Goal: Answer question/provide support: Share knowledge or assist other users

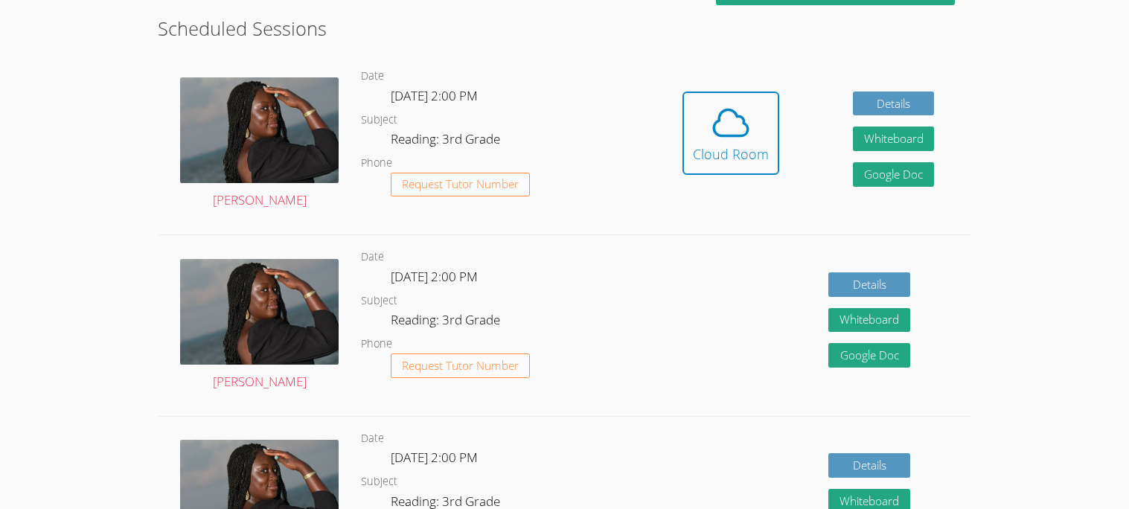
scroll to position [310, 0]
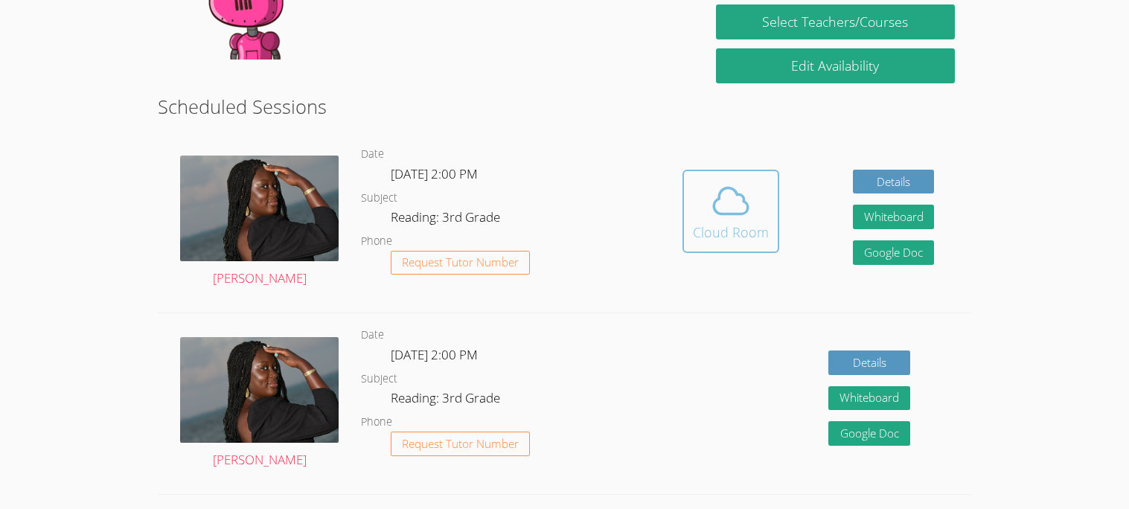
click at [722, 231] on div "Cloud Room" at bounding box center [731, 232] width 76 height 21
click at [726, 193] on icon at bounding box center [731, 201] width 42 height 42
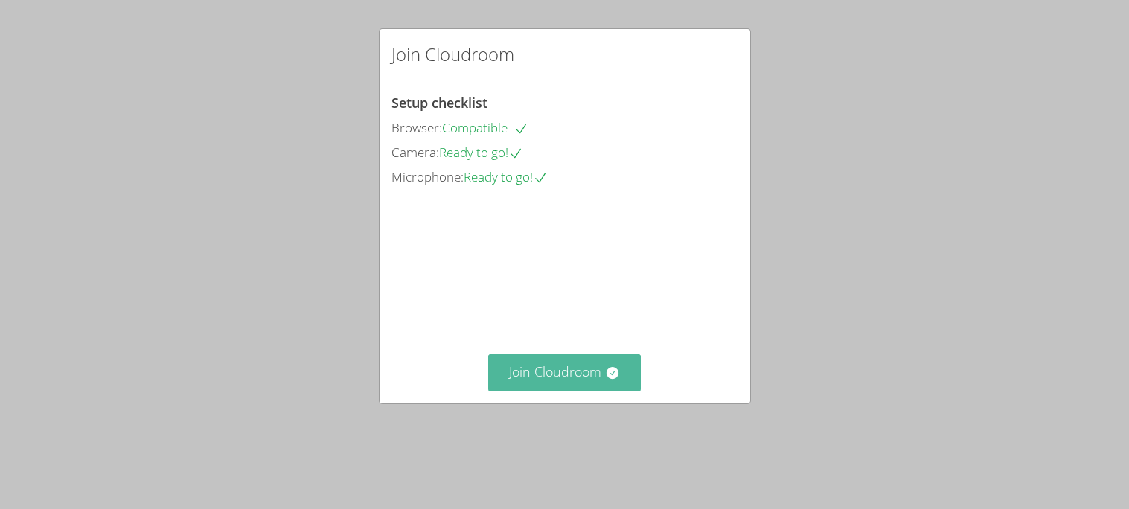
click at [561, 391] on button "Join Cloudroom" at bounding box center [564, 372] width 153 height 36
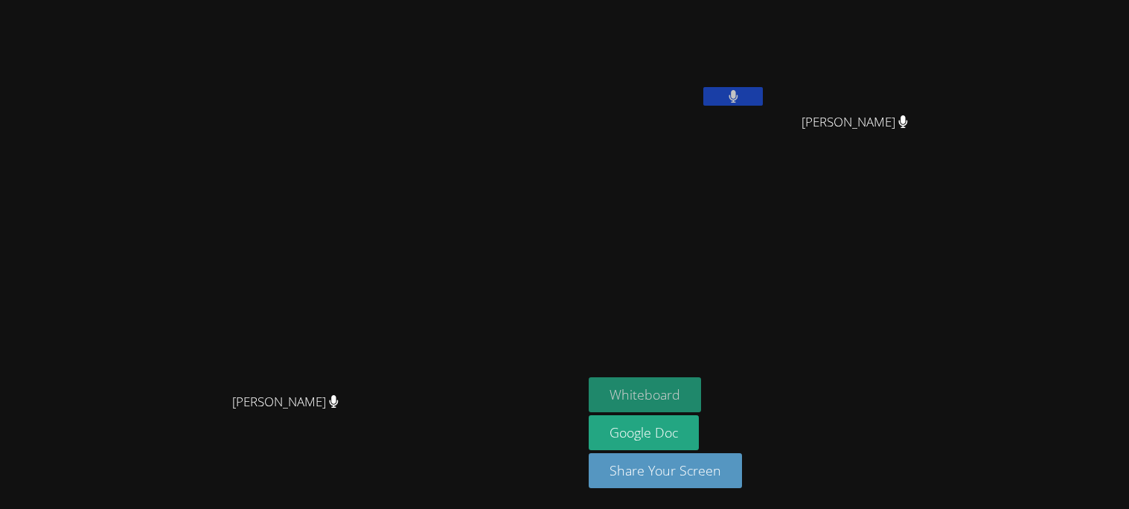
click at [701, 377] on button "Whiteboard" at bounding box center [645, 394] width 112 height 35
click at [763, 98] on button at bounding box center [733, 96] width 60 height 19
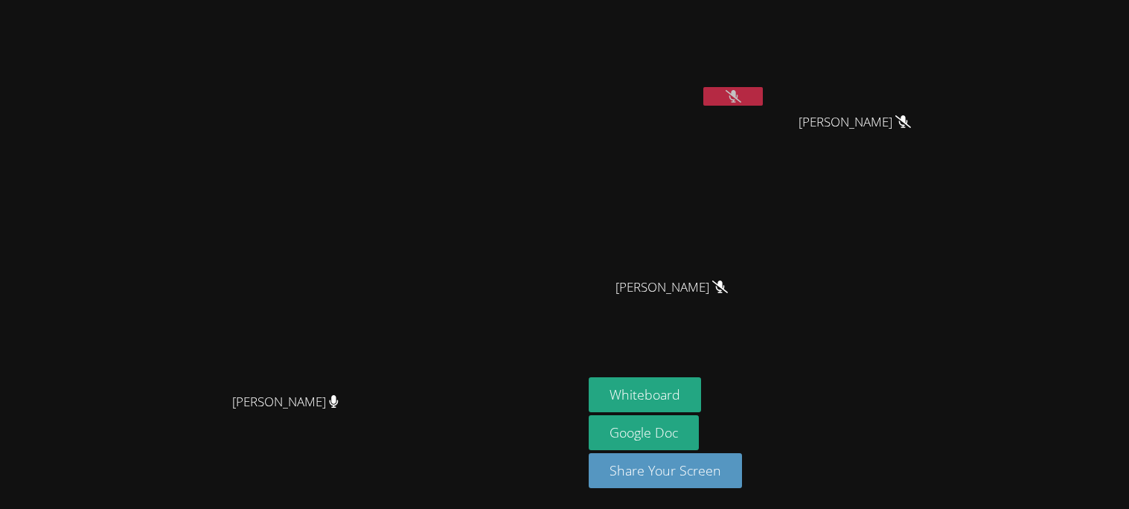
click at [766, 59] on video at bounding box center [677, 56] width 177 height 100
click at [763, 103] on button at bounding box center [733, 96] width 60 height 19
click at [763, 102] on button at bounding box center [733, 96] width 60 height 19
click at [763, 90] on button at bounding box center [733, 96] width 60 height 19
click at [763, 100] on button at bounding box center [733, 96] width 60 height 19
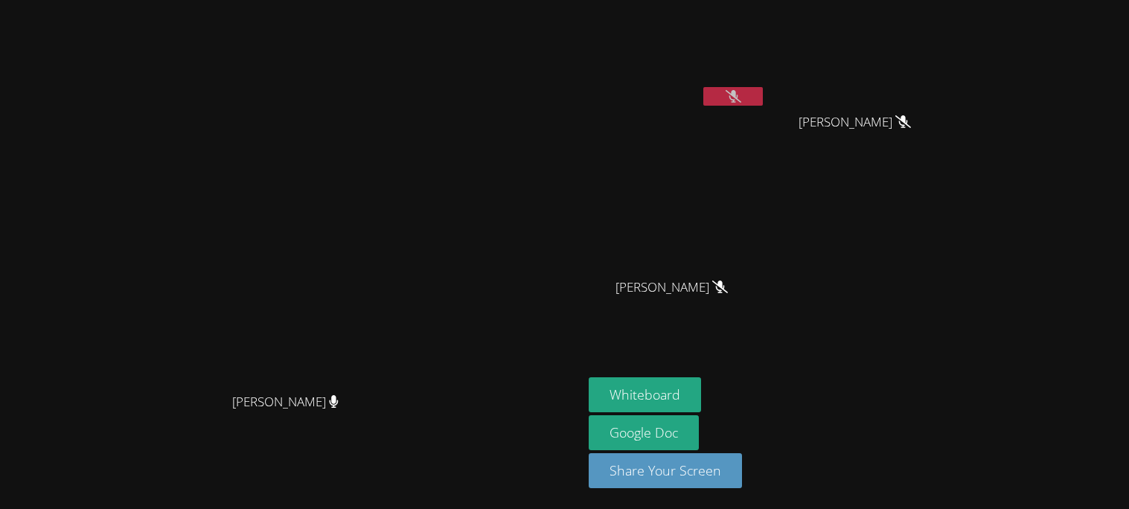
click at [763, 92] on button at bounding box center [733, 96] width 60 height 19
click at [766, 85] on video at bounding box center [677, 56] width 177 height 100
click at [738, 92] on icon at bounding box center [733, 96] width 9 height 13
click at [763, 92] on button at bounding box center [733, 96] width 60 height 19
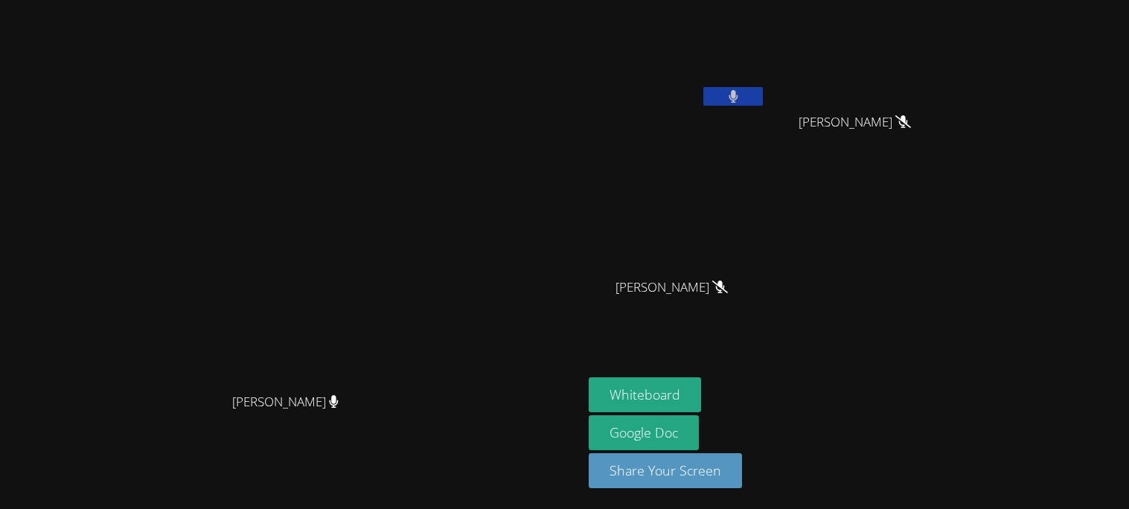
click at [763, 94] on button at bounding box center [733, 96] width 60 height 19
click at [703, 87] on button at bounding box center [733, 96] width 60 height 19
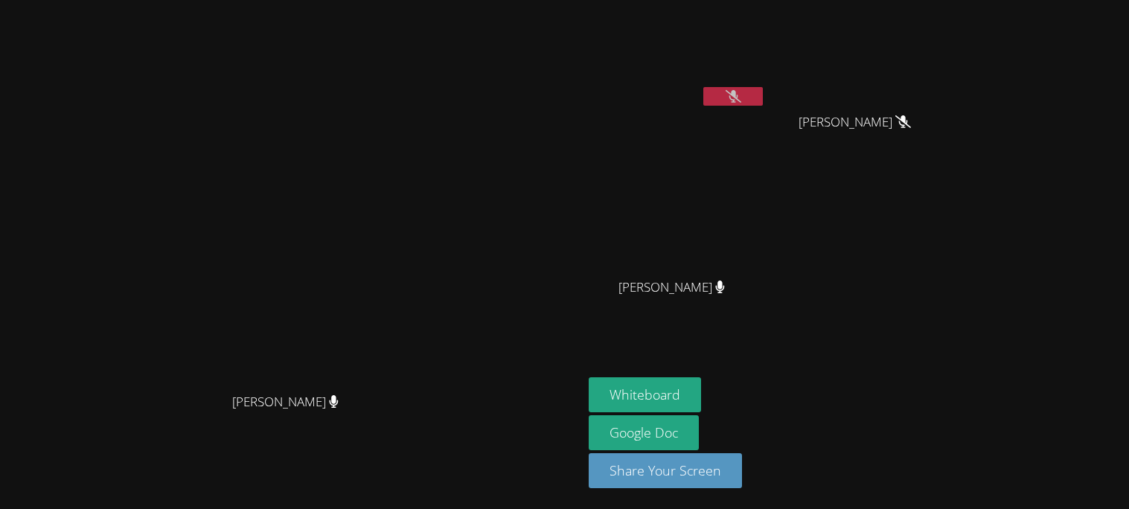
click at [703, 87] on button at bounding box center [733, 96] width 60 height 19
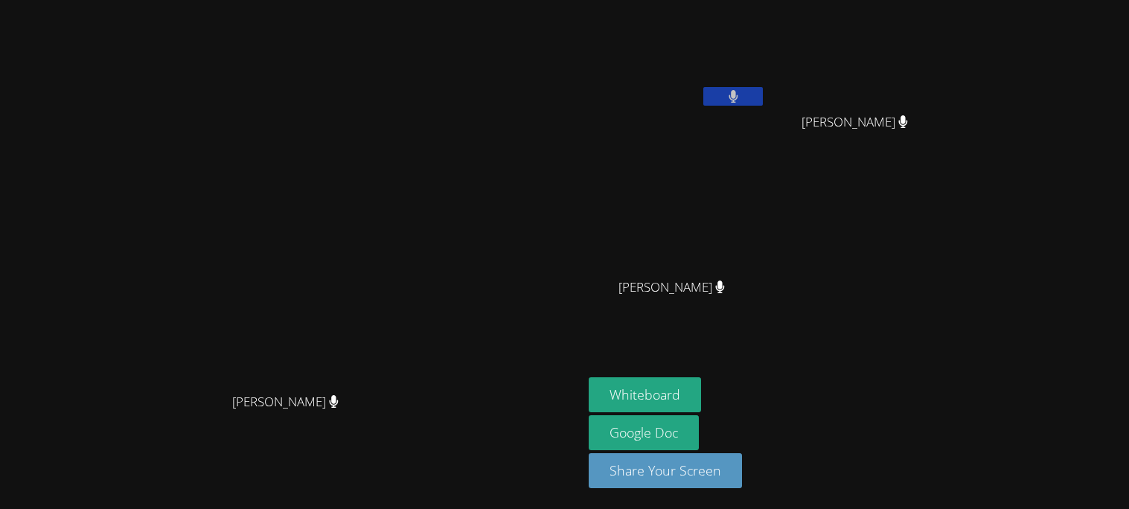
click at [703, 87] on button at bounding box center [733, 96] width 60 height 19
click at [766, 83] on video at bounding box center [677, 56] width 177 height 100
click at [763, 93] on button at bounding box center [733, 96] width 60 height 19
click at [763, 98] on button at bounding box center [733, 96] width 60 height 19
click at [763, 89] on button at bounding box center [733, 96] width 60 height 19
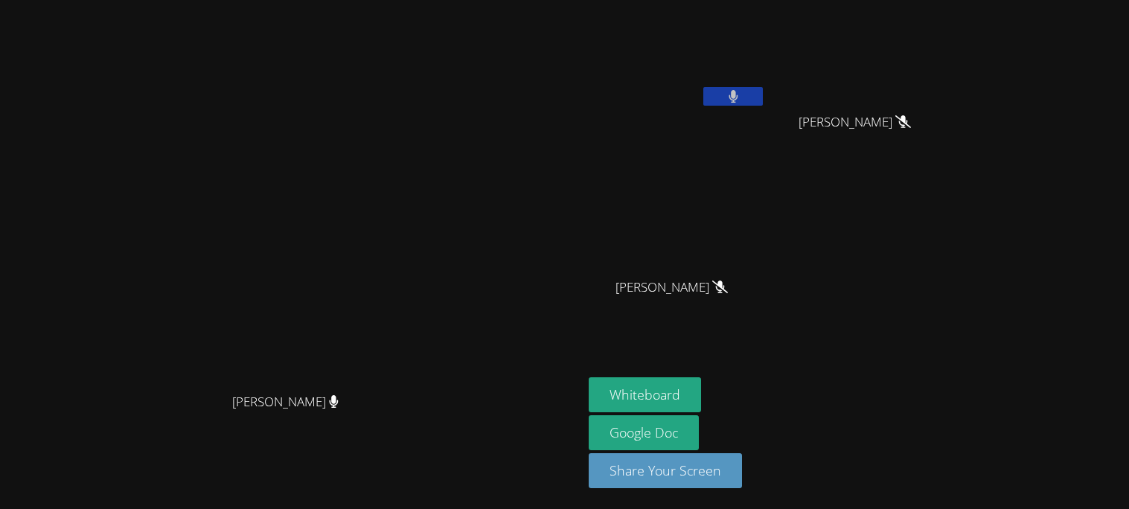
click at [763, 94] on button at bounding box center [733, 96] width 60 height 19
click at [766, 117] on div "[PERSON_NAME]" at bounding box center [677, 85] width 177 height 159
click at [763, 99] on button at bounding box center [733, 96] width 60 height 19
click at [766, 84] on video at bounding box center [677, 56] width 177 height 100
click at [763, 95] on button at bounding box center [733, 96] width 60 height 19
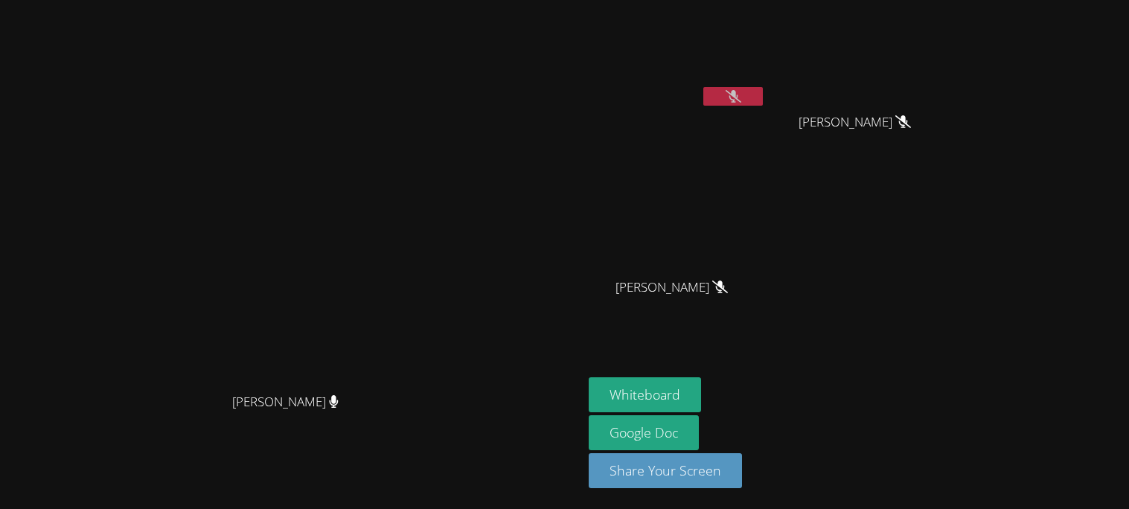
click at [763, 101] on button at bounding box center [733, 96] width 60 height 19
click at [741, 98] on icon at bounding box center [734, 96] width 16 height 13
click at [763, 89] on button at bounding box center [733, 96] width 60 height 19
click at [763, 103] on button at bounding box center [733, 96] width 60 height 19
click at [763, 87] on button at bounding box center [733, 96] width 60 height 19
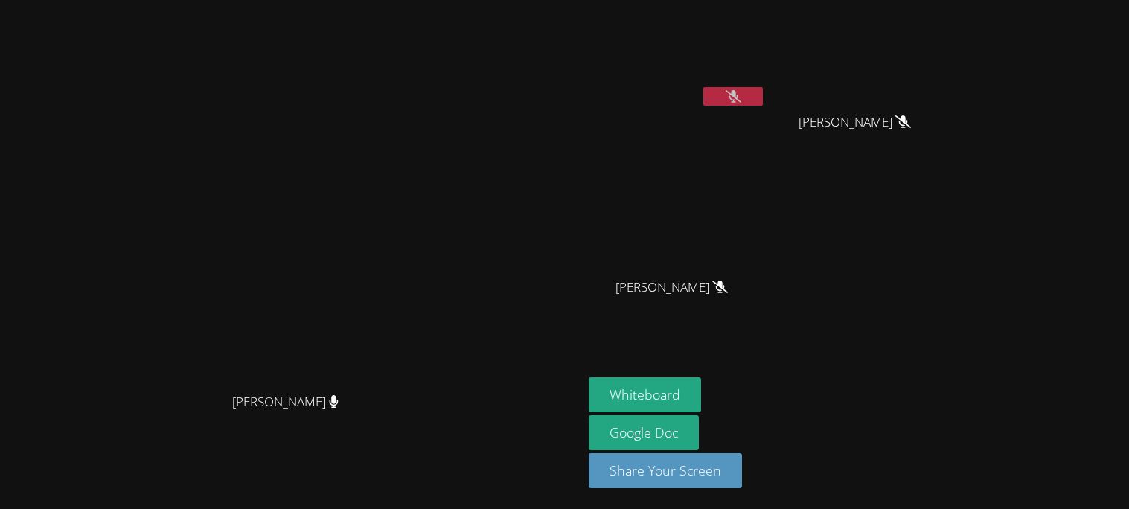
click at [741, 93] on icon at bounding box center [734, 96] width 16 height 13
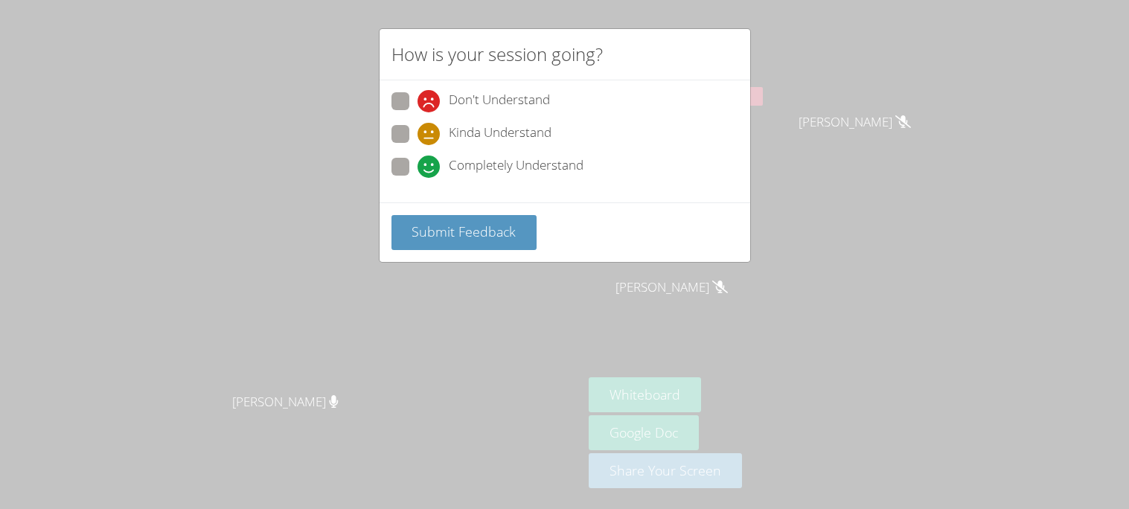
click at [401, 111] on label "Don't Understand" at bounding box center [470, 102] width 159 height 20
click at [418, 105] on input "Don't Understand" at bounding box center [424, 98] width 13 height 13
radio input "true"
click at [418, 178] on span at bounding box center [418, 178] width 0 height 0
click at [418, 169] on input "Completely Understand" at bounding box center [424, 164] width 13 height 13
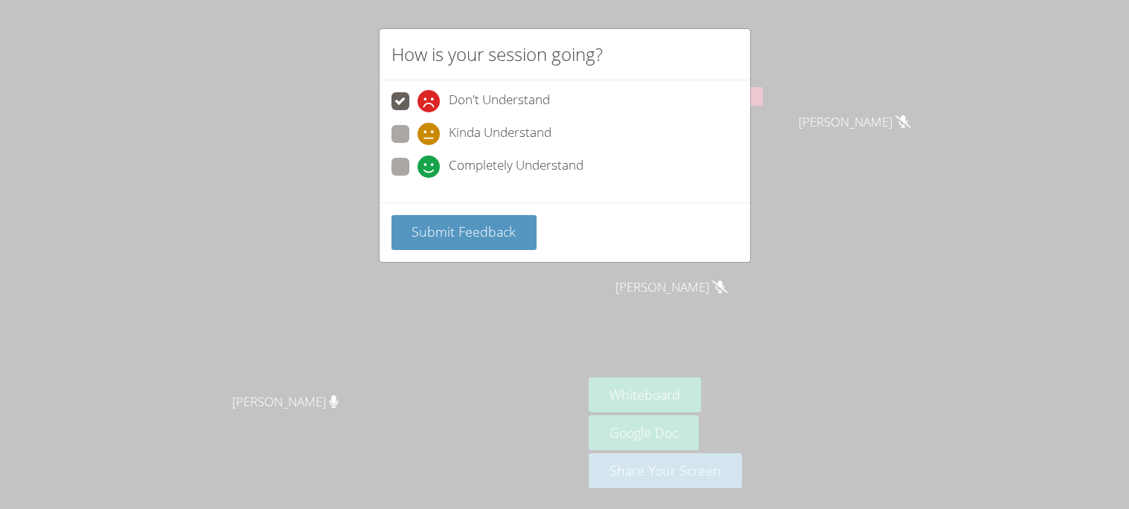
radio input "true"
click at [438, 234] on span "Submit Feedback" at bounding box center [464, 232] width 104 height 18
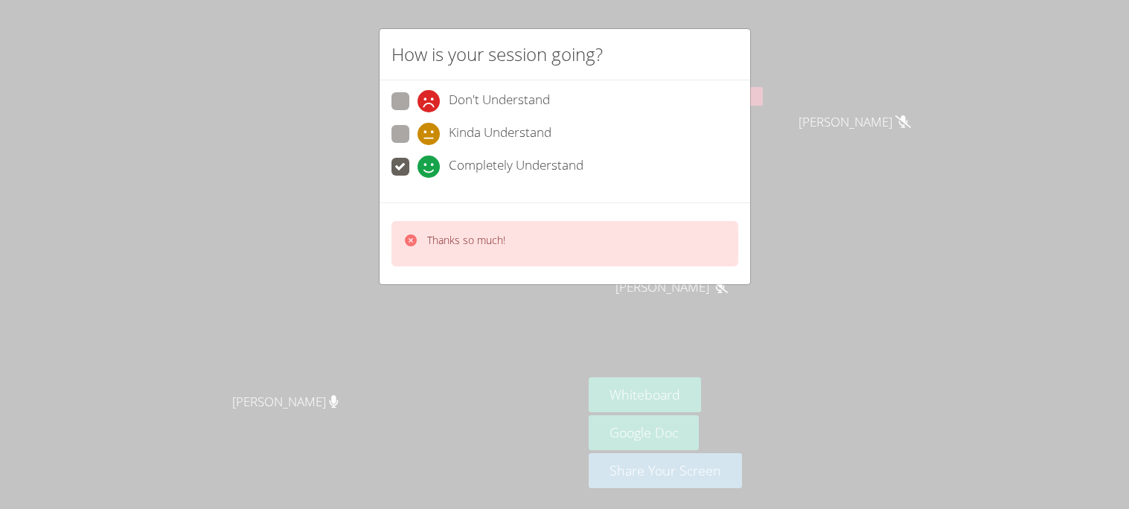
click at [894, 96] on div "How is your session going? Don't Understand Kinda Understand Completely Underst…" at bounding box center [564, 254] width 1129 height 509
click at [880, 92] on div "How is your session going? Don't Understand Kinda Understand Completely Underst…" at bounding box center [564, 254] width 1129 height 509
click at [884, 77] on div "How is your session going? Don't Understand Kinda Understand Completely Underst…" at bounding box center [564, 254] width 1129 height 509
click at [892, 94] on div "How is your session going? Don't Understand Kinda Understand Completely Underst…" at bounding box center [564, 254] width 1129 height 509
click at [877, 86] on div "How is your session going? Don't Understand Kinda Understand Completely Underst…" at bounding box center [564, 254] width 1129 height 509
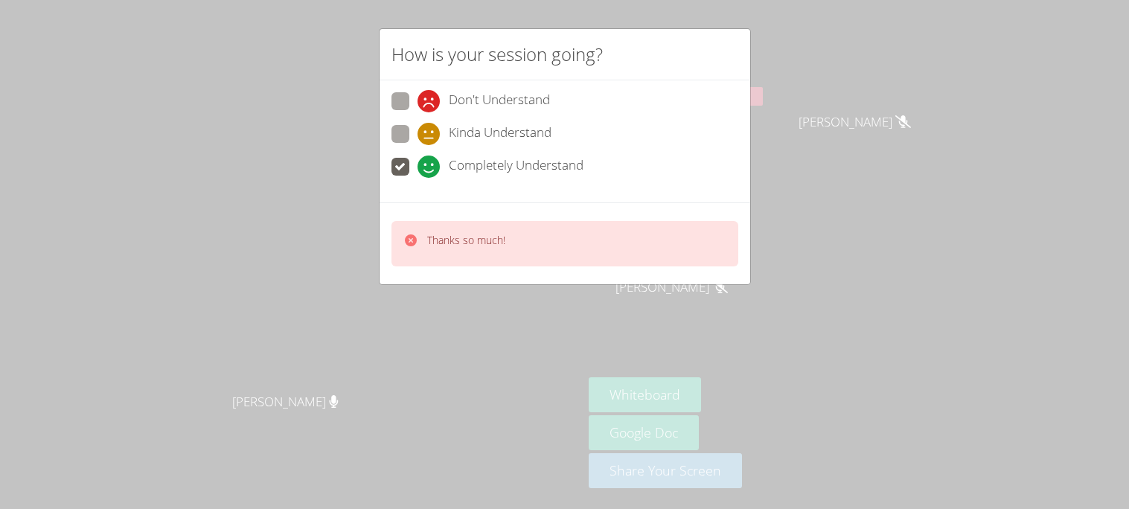
click at [763, 88] on button at bounding box center [733, 96] width 60 height 19
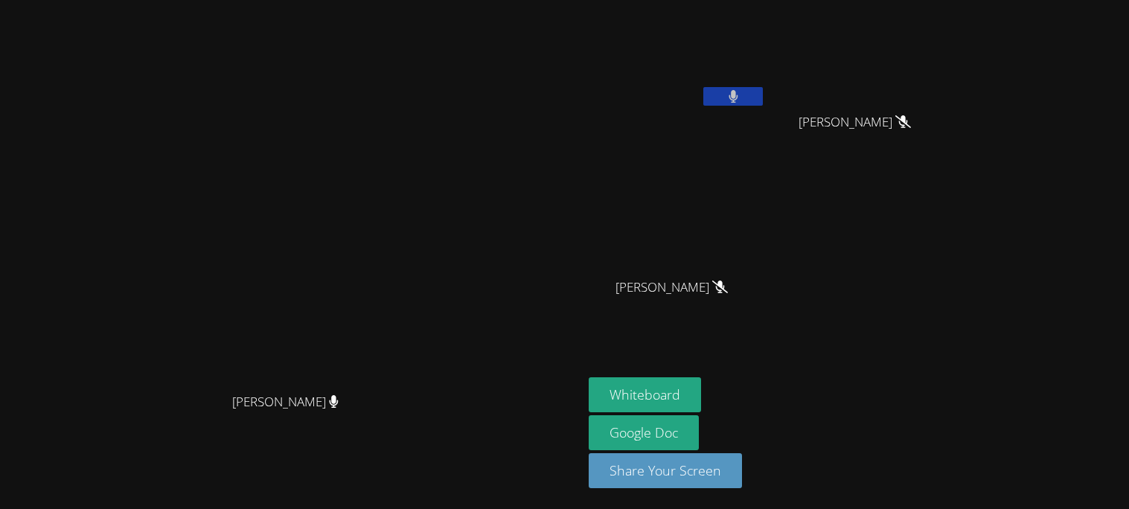
click at [738, 93] on icon at bounding box center [733, 96] width 9 height 13
click at [766, 85] on video at bounding box center [677, 56] width 177 height 100
click at [741, 102] on icon at bounding box center [734, 96] width 16 height 13
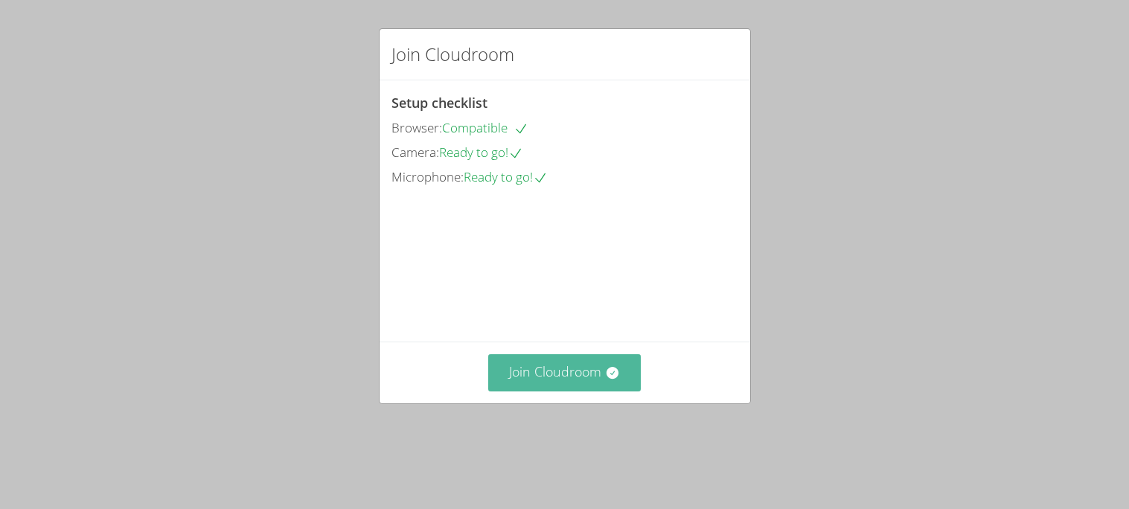
click at [553, 387] on button "Join Cloudroom" at bounding box center [564, 372] width 153 height 36
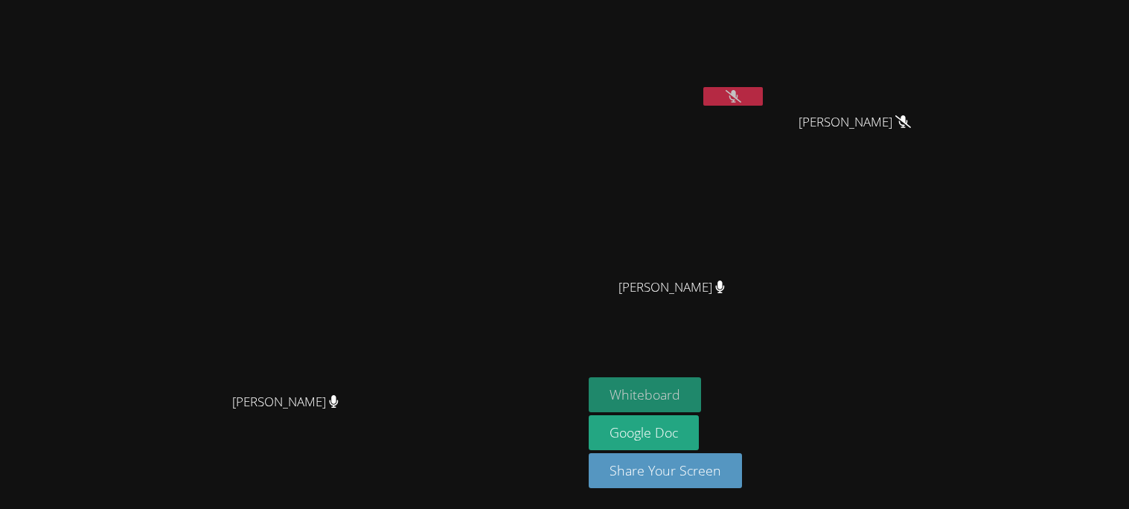
click at [701, 391] on button "Whiteboard" at bounding box center [645, 394] width 112 height 35
click at [763, 105] on button at bounding box center [733, 96] width 60 height 19
click at [763, 96] on button at bounding box center [733, 96] width 60 height 19
